Goal: Check status: Check status

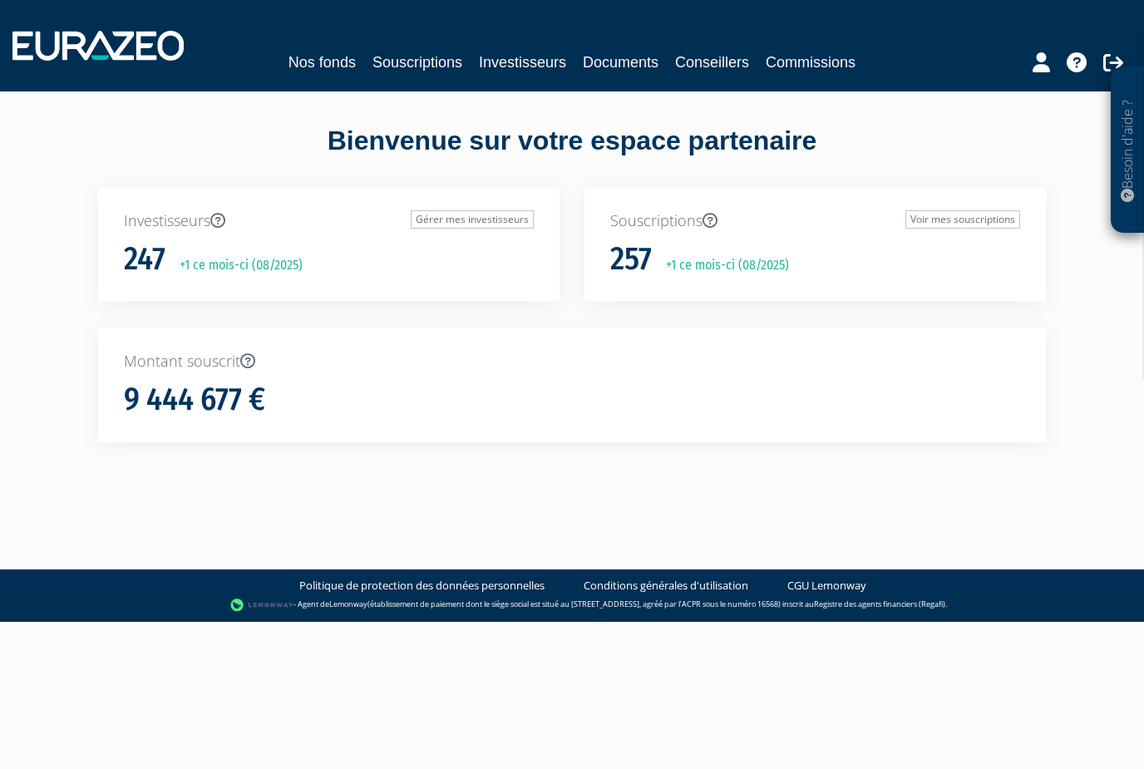
click at [526, 63] on link "Investisseurs" at bounding box center [522, 62] width 87 height 23
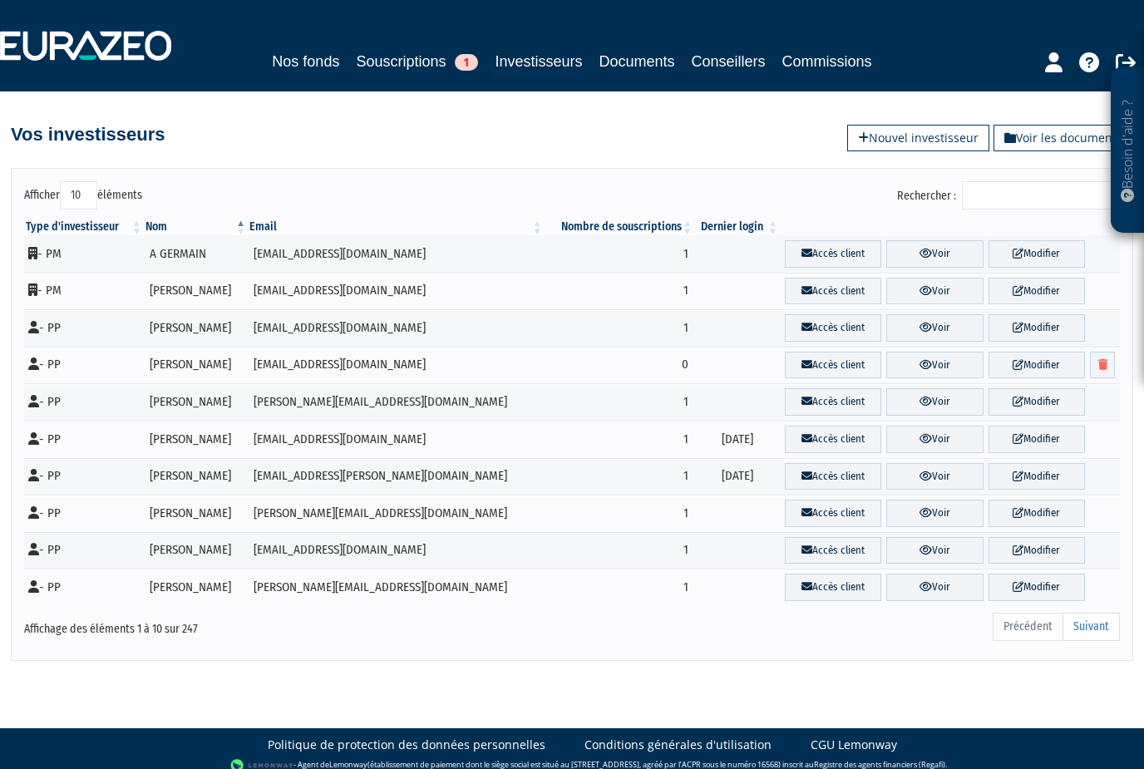
click at [1010, 197] on input "Rechercher :" at bounding box center [1041, 195] width 158 height 28
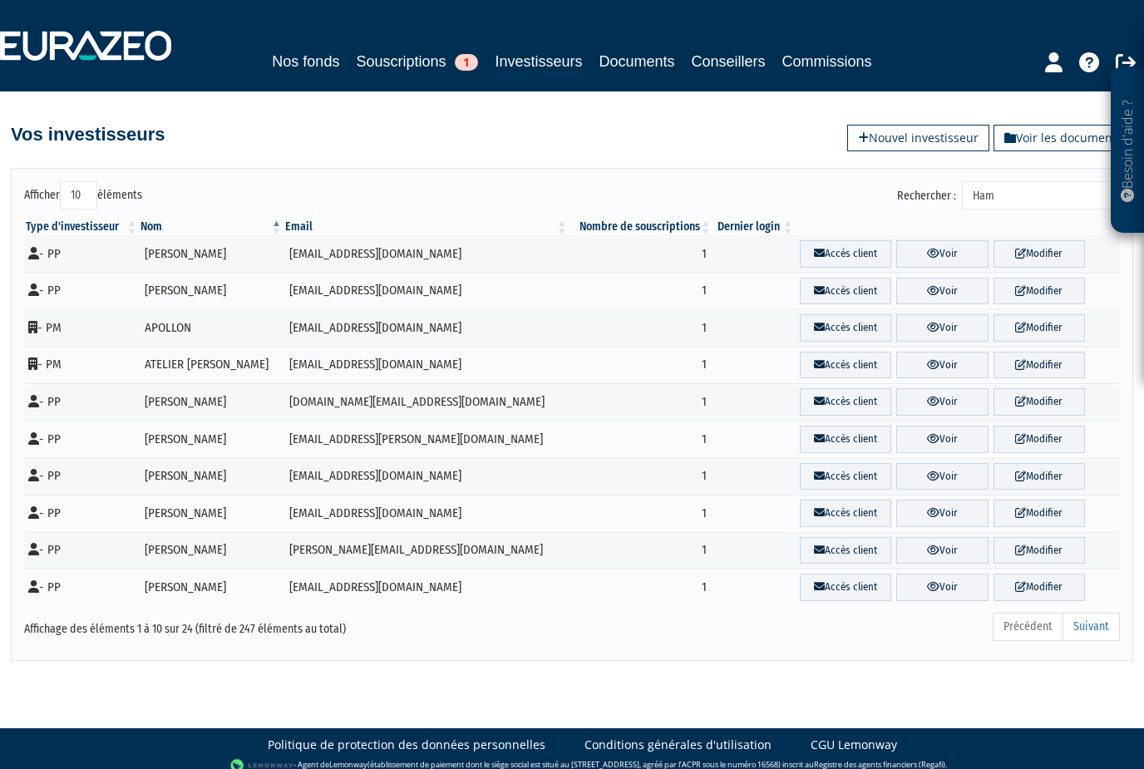
type input "[PERSON_NAME]"
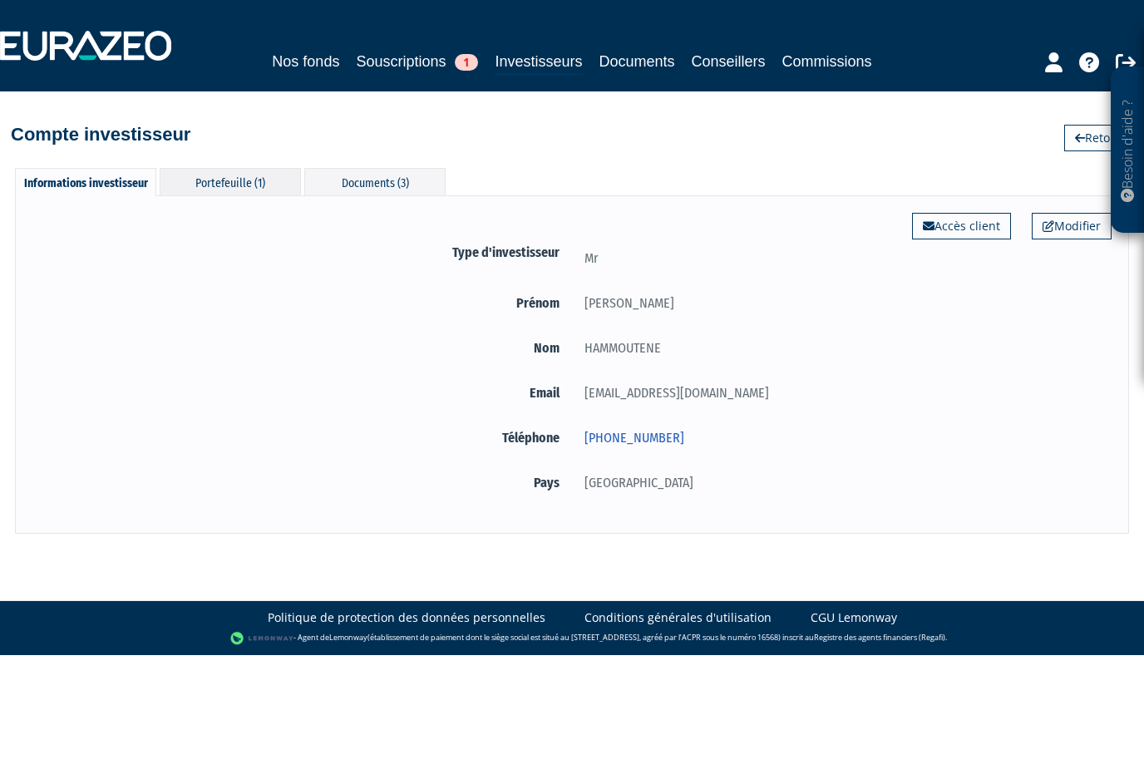
click at [278, 176] on div "Portefeuille (1)" at bounding box center [230, 181] width 141 height 27
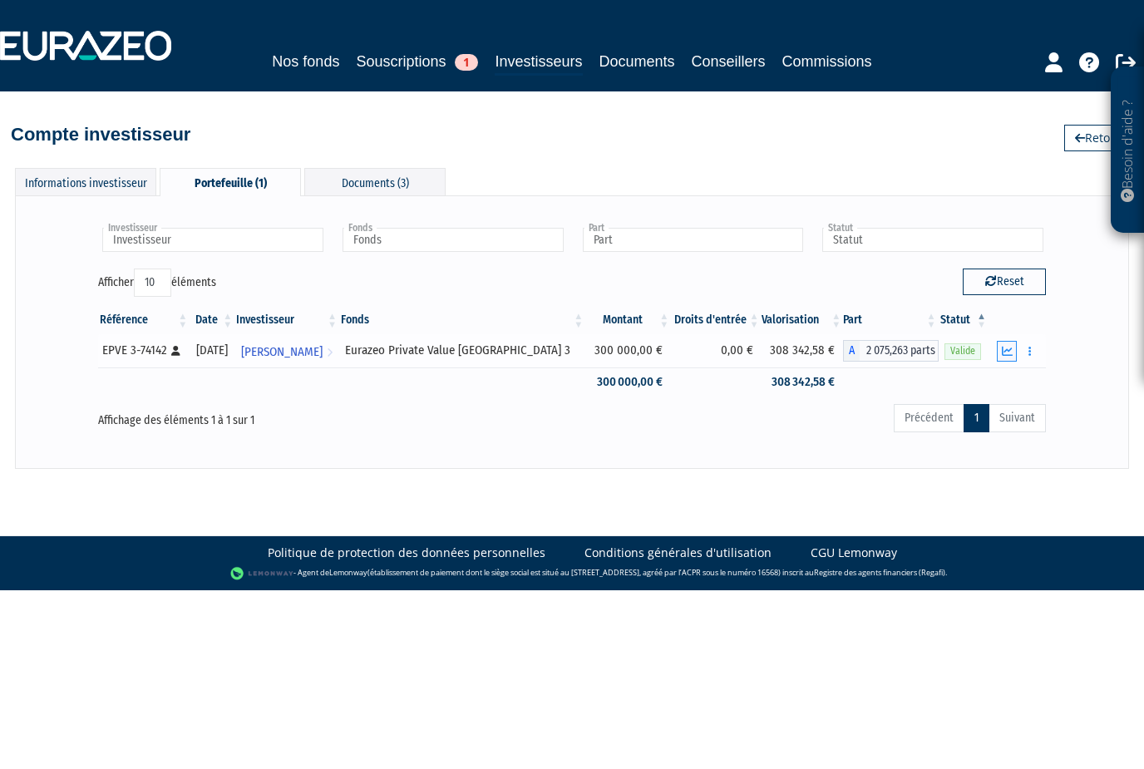
click at [1009, 351] on icon "button" at bounding box center [1007, 351] width 11 height 11
